Goal: Task Accomplishment & Management: Use online tool/utility

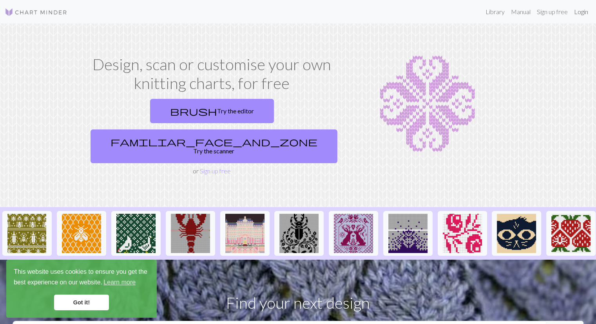
click at [580, 11] on link "Login" at bounding box center [581, 12] width 20 height 16
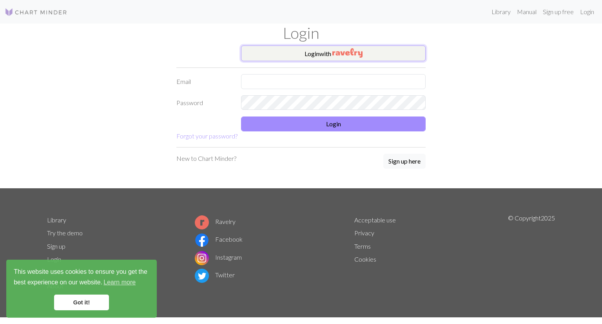
click at [347, 52] on img "button" at bounding box center [347, 52] width 30 height 9
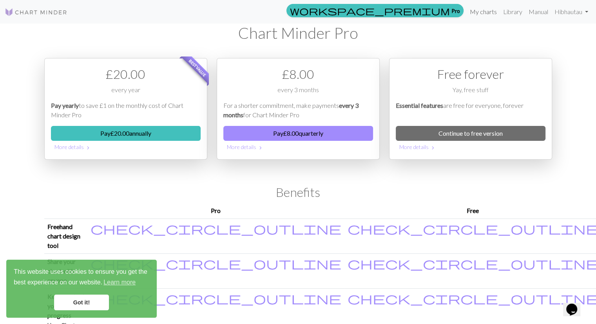
click at [484, 14] on link "My charts" at bounding box center [483, 12] width 33 height 16
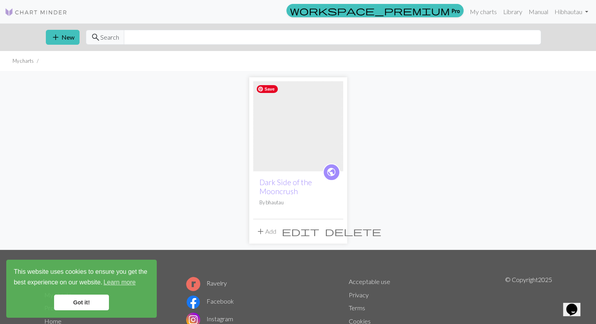
click at [292, 165] on img at bounding box center [298, 126] width 90 height 90
